Goal: Find specific page/section: Find specific page/section

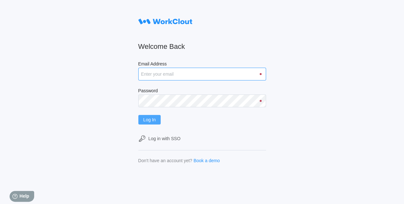
type input "[EMAIL_ADDRESS][DOMAIN_NAME]"
click at [151, 120] on span "Log In" at bounding box center [149, 119] width 12 height 4
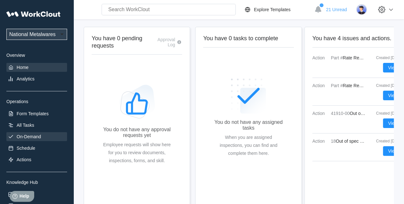
click at [30, 136] on div "On-Demand" at bounding box center [29, 136] width 24 height 5
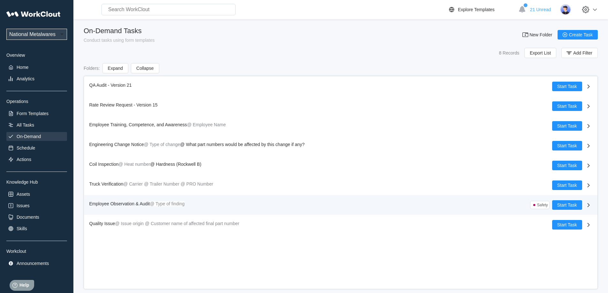
click at [121, 204] on span "Employee Observation & Audit" at bounding box center [119, 203] width 61 height 5
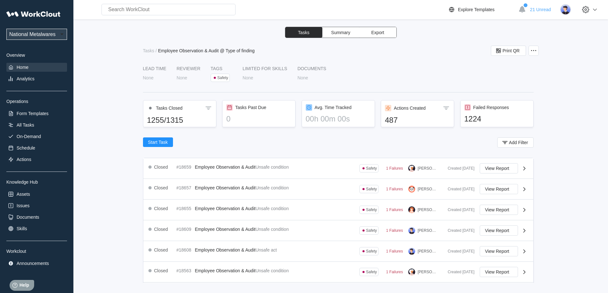
click at [32, 65] on div "Home" at bounding box center [36, 67] width 61 height 9
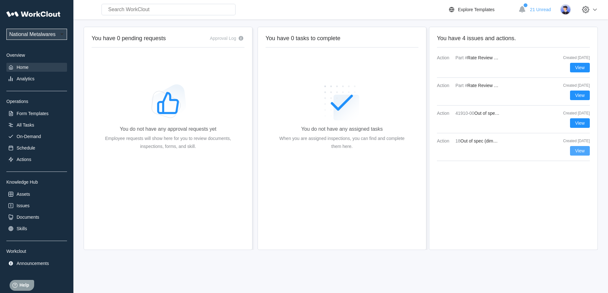
click at [404, 150] on span "View" at bounding box center [580, 151] width 10 height 4
